Goal: Obtain resource: Obtain resource

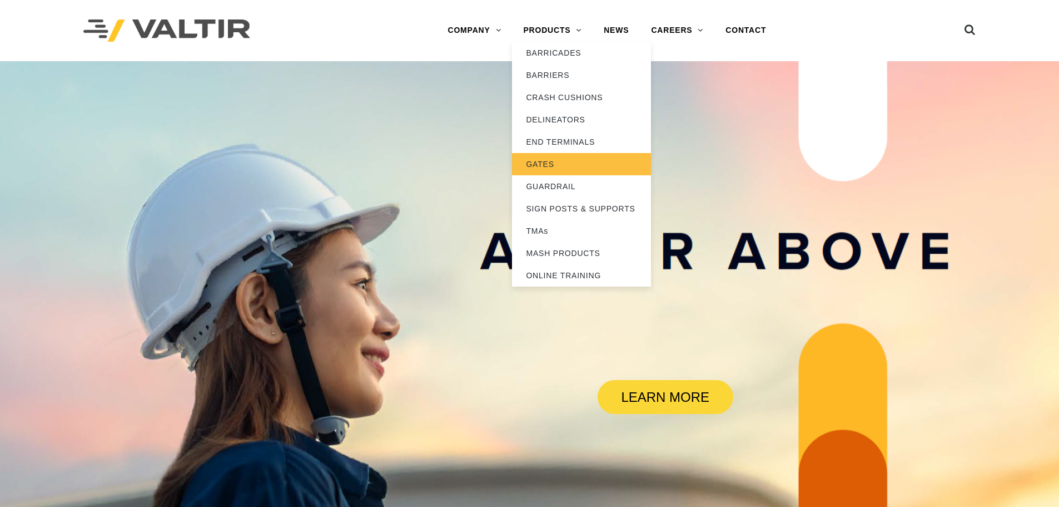
click at [564, 168] on link "GATES" at bounding box center [581, 164] width 139 height 22
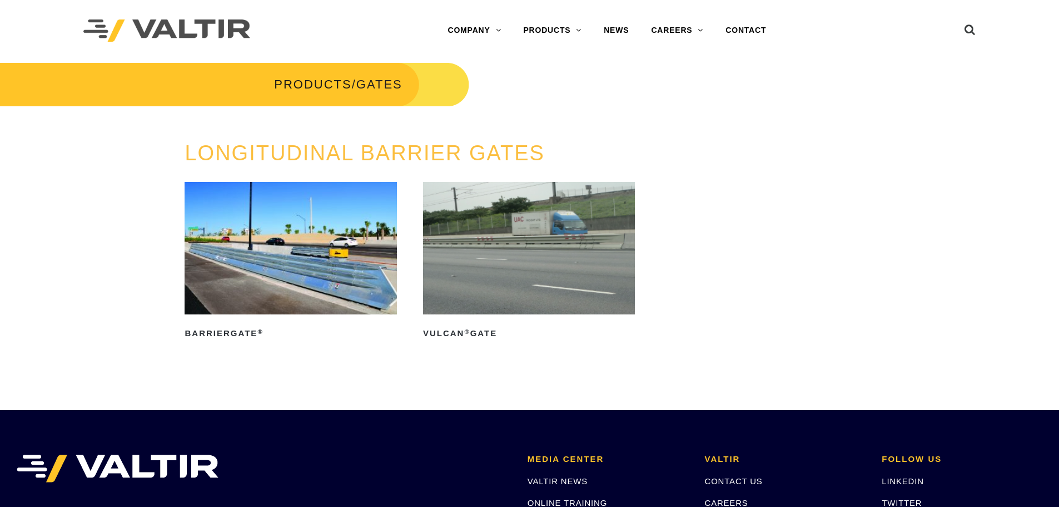
click at [515, 260] on img at bounding box center [529, 248] width 212 height 132
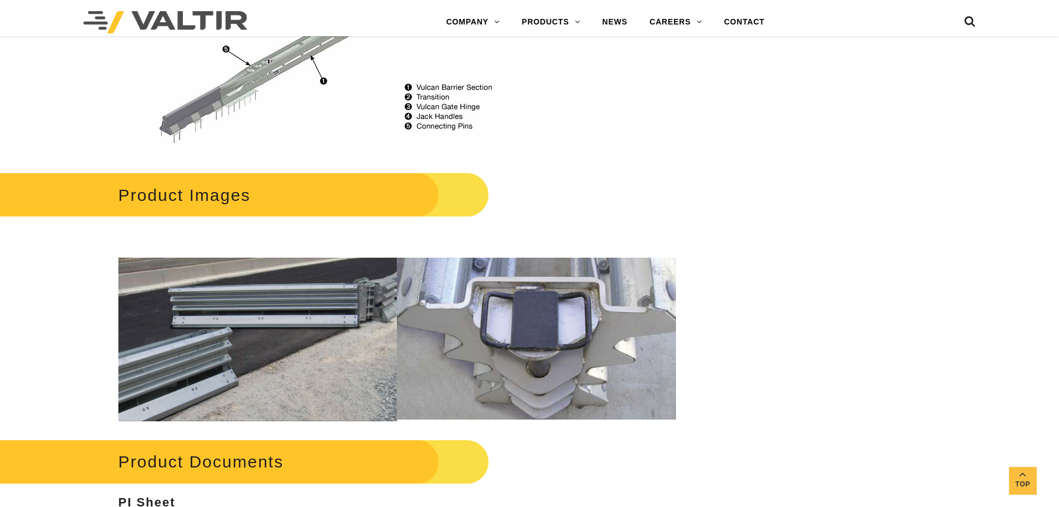
scroll to position [1279, 0]
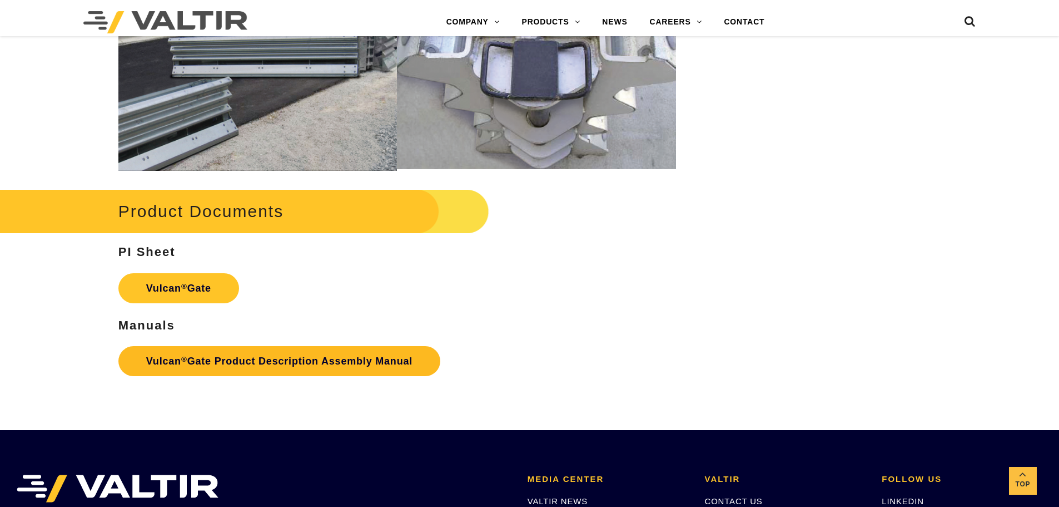
click at [226, 366] on link "Vulcan ® Gate Product Description Assembly Manual" at bounding box center [279, 361] width 322 height 30
